Goal: Communication & Community: Connect with others

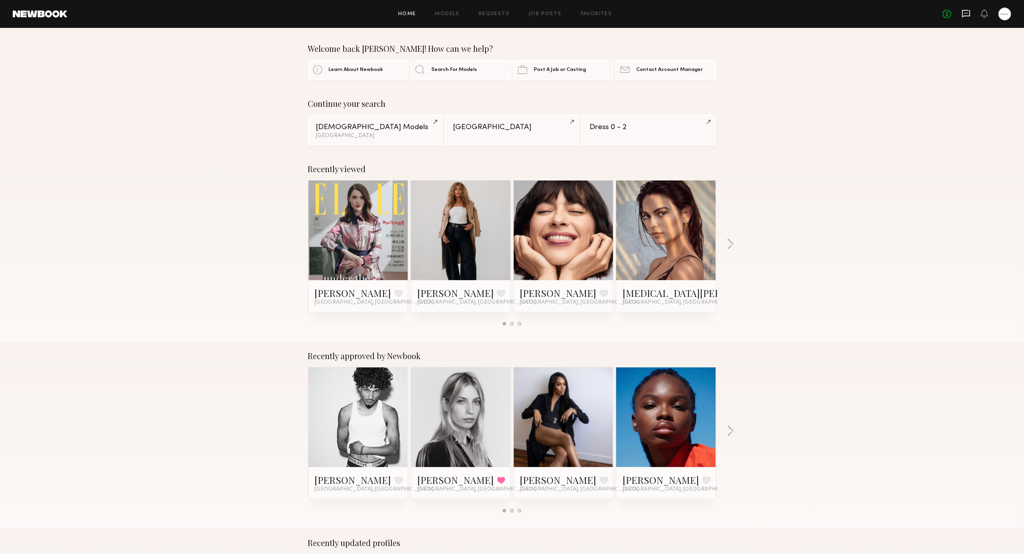
click at [967, 16] on icon at bounding box center [966, 14] width 8 height 8
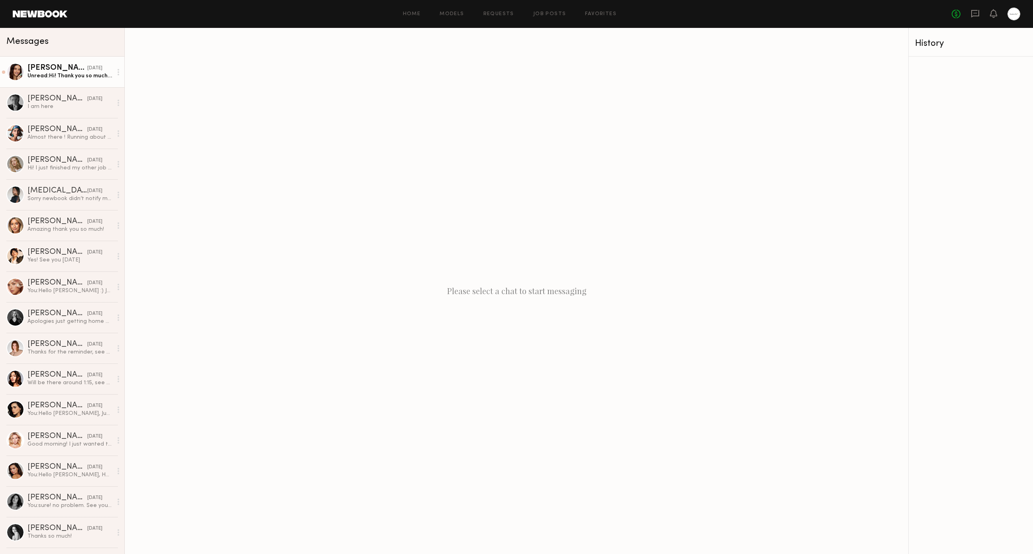
click at [92, 77] on div "Unread: Hi! Thank you so much for reaching out, as of now I’m only available on…" at bounding box center [69, 76] width 85 height 8
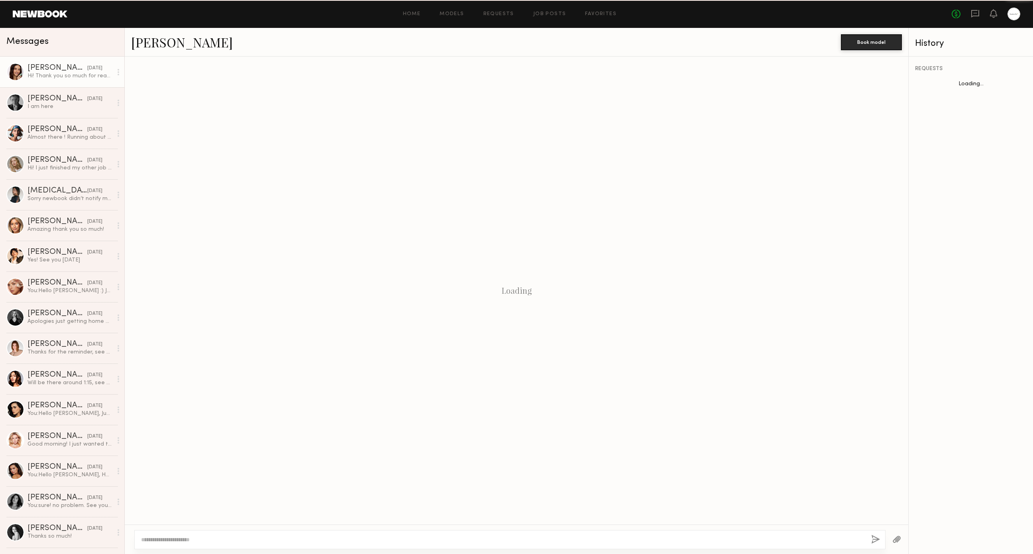
scroll to position [169, 0]
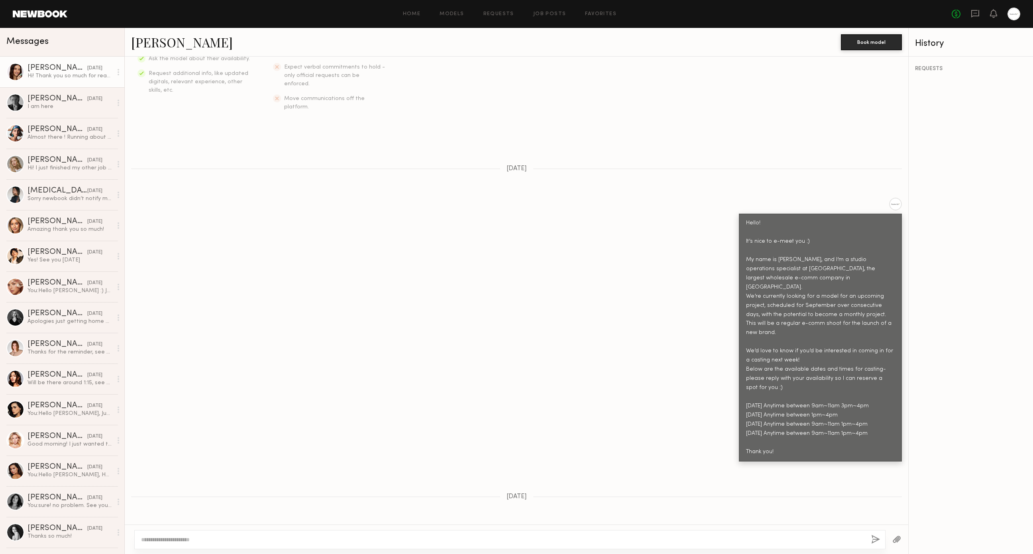
click at [173, 45] on link "[PERSON_NAME]" at bounding box center [182, 41] width 102 height 17
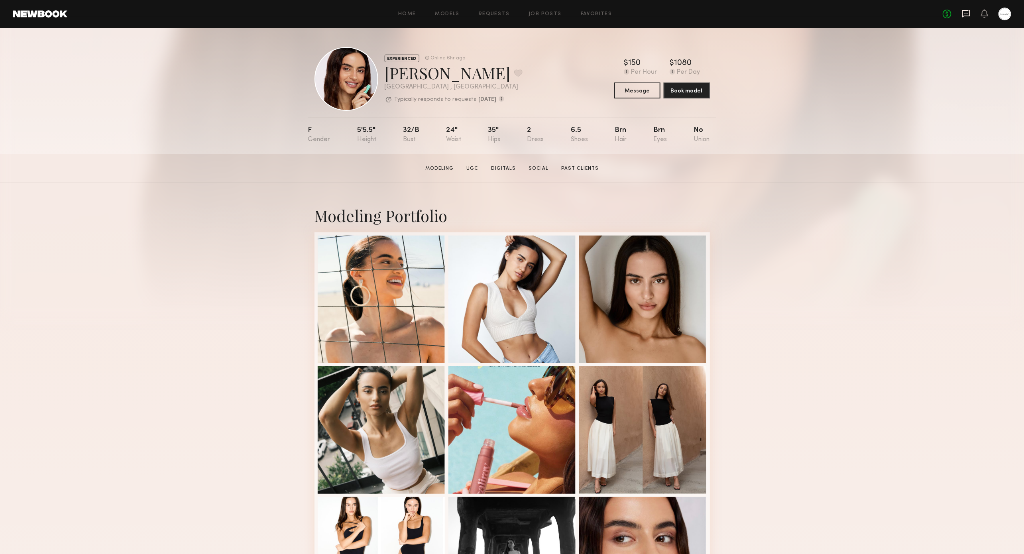
click at [966, 16] on icon at bounding box center [966, 13] width 9 height 9
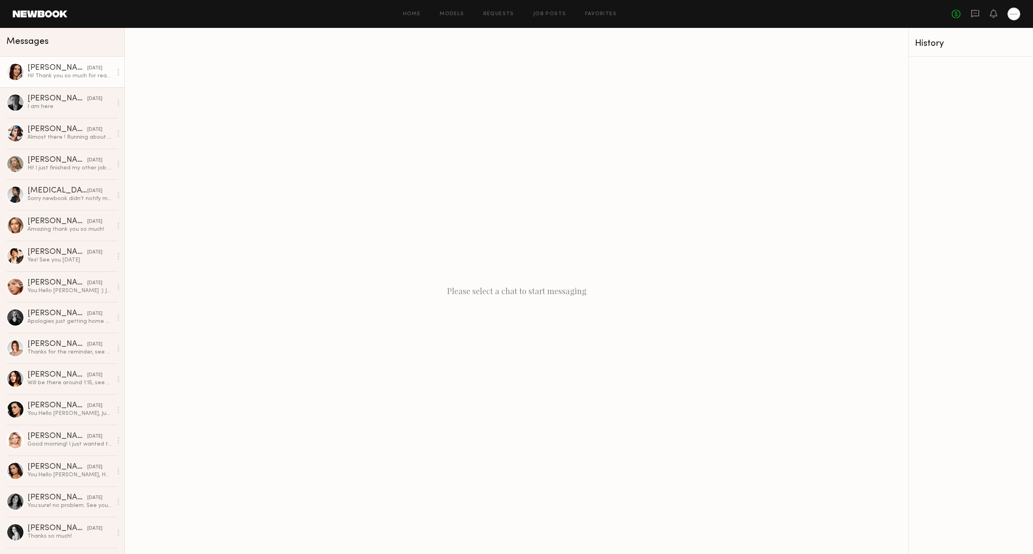
click at [87, 71] on div "[DATE]" at bounding box center [94, 69] width 15 height 8
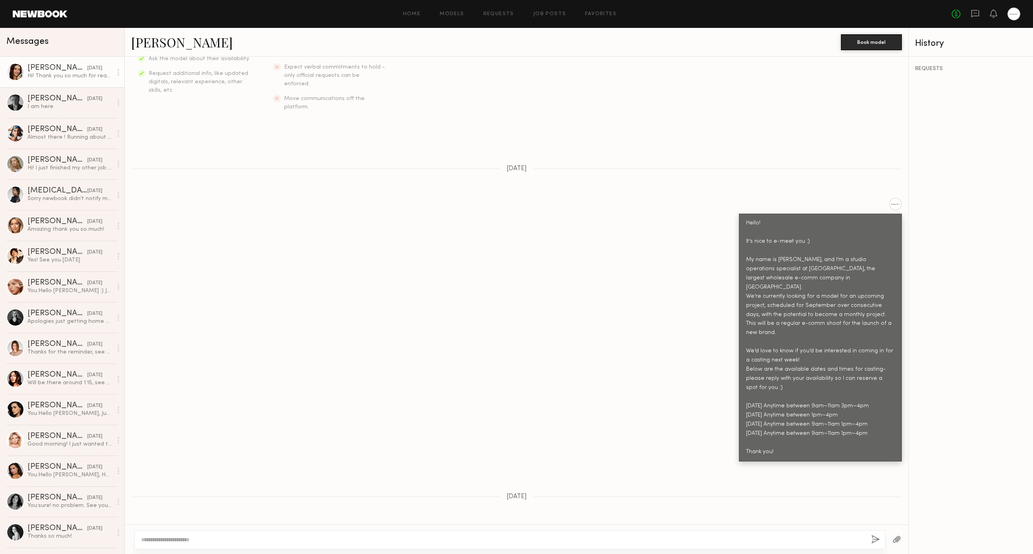
click at [440, 333] on div "Hello! It’s nice to e-meet you :) My name is [PERSON_NAME], and I’m a studio op…" at bounding box center [516, 330] width 783 height 264
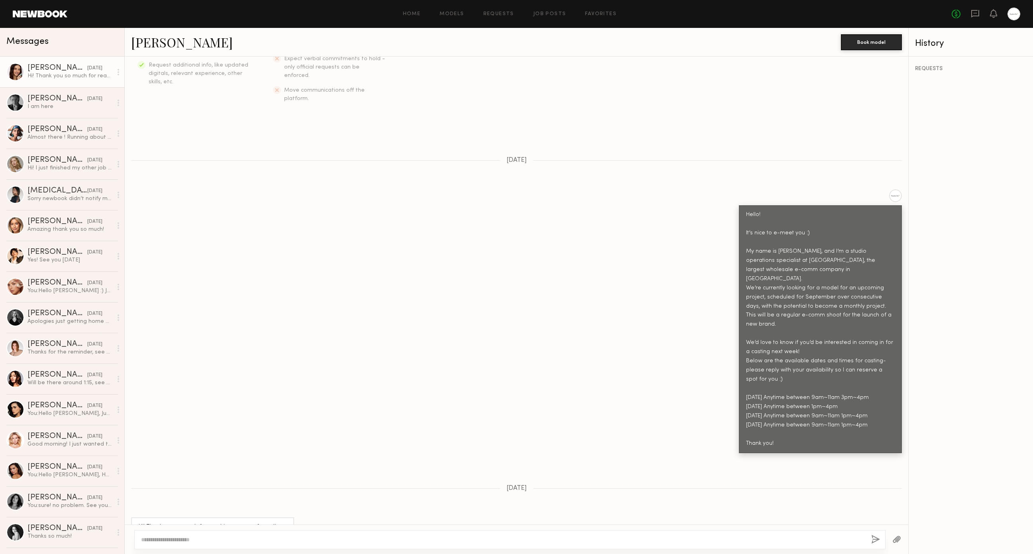
scroll to position [177, 0]
click at [440, 333] on div "Hello! It’s nice to e-meet you :) My name is [PERSON_NAME], and I’m a studio op…" at bounding box center [516, 321] width 783 height 264
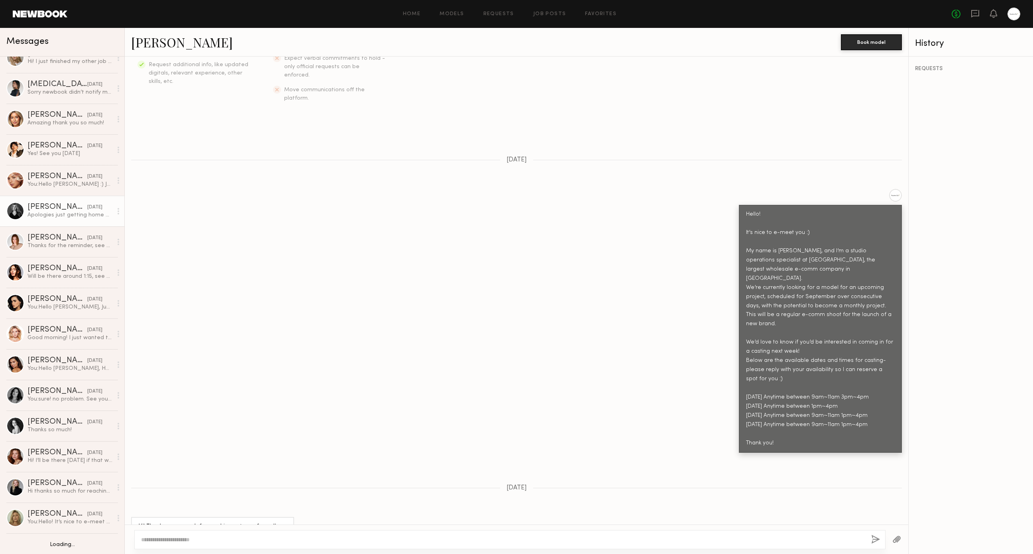
scroll to position [0, 0]
